Goal: Check status: Check status

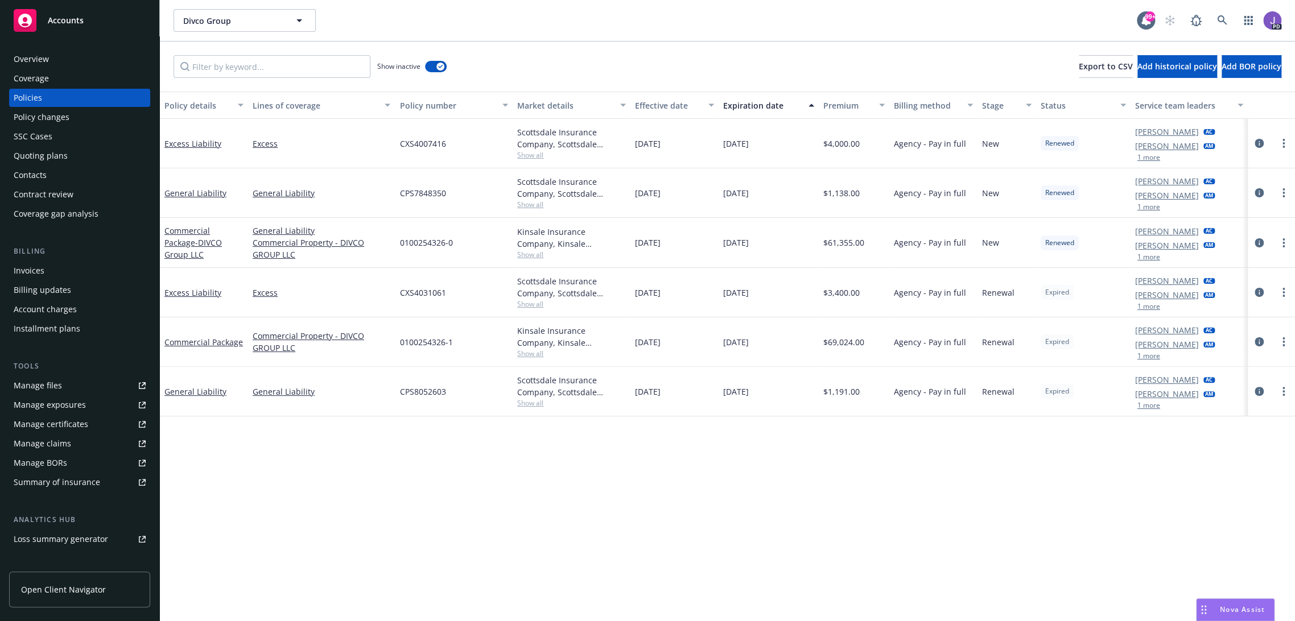
click at [51, 159] on div "Quoting plans" at bounding box center [41, 156] width 54 height 18
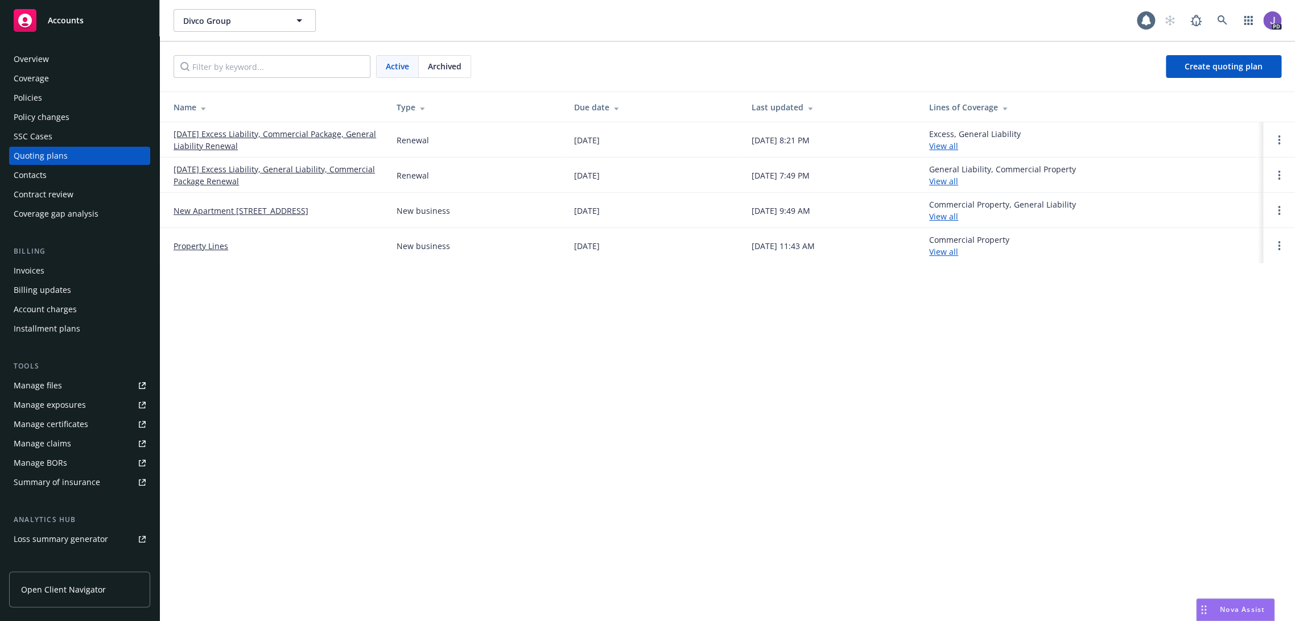
click at [274, 131] on link "[DATE] Excess Liability, Commercial Package, General Liability Renewal" at bounding box center [275, 140] width 205 height 24
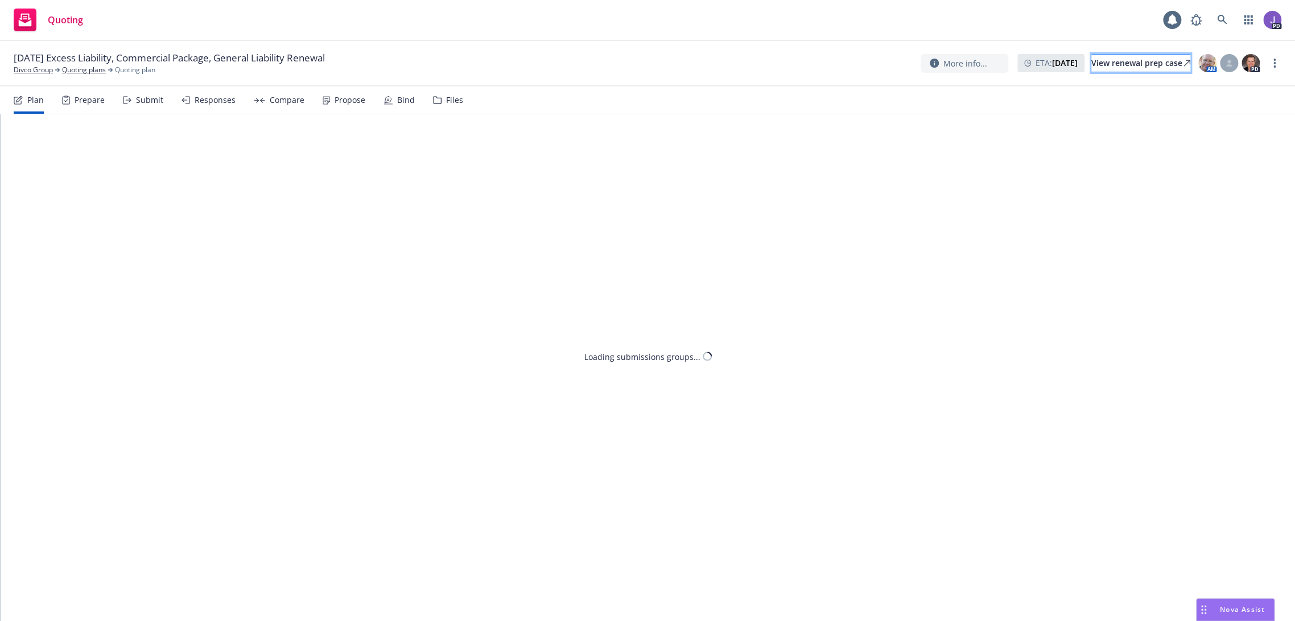
click at [1152, 72] on link "View renewal prep case" at bounding box center [1140, 63] width 99 height 18
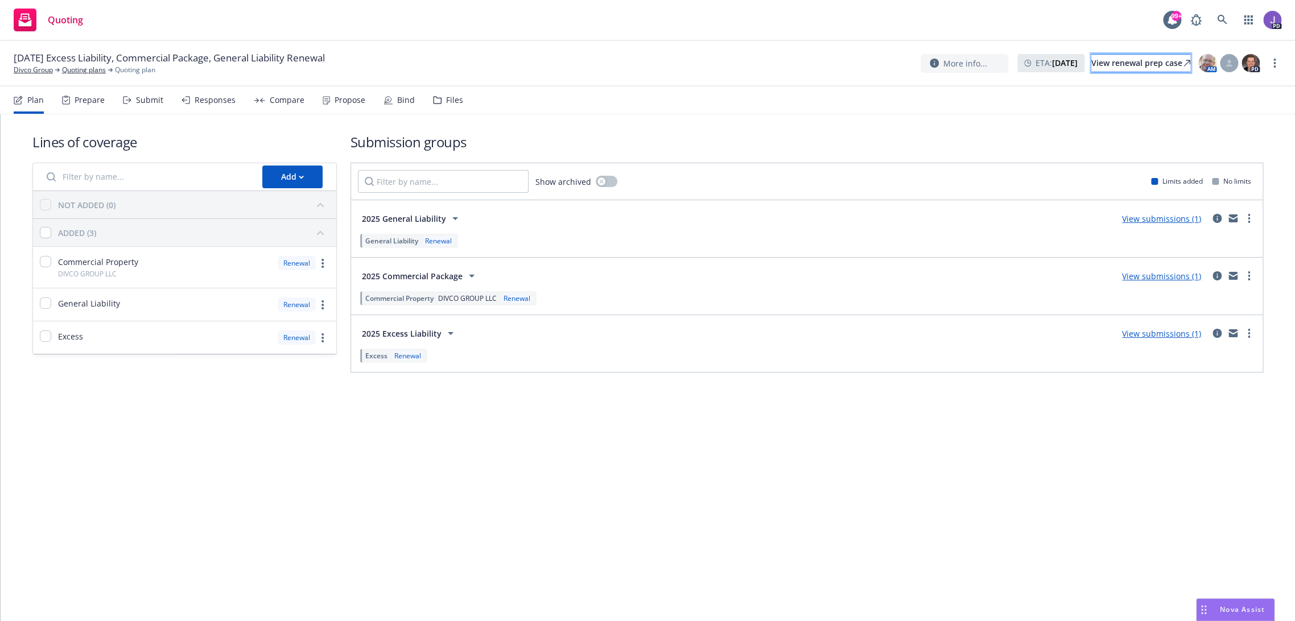
click at [1091, 60] on div "View renewal prep case" at bounding box center [1140, 63] width 99 height 17
